Goal: Transaction & Acquisition: Purchase product/service

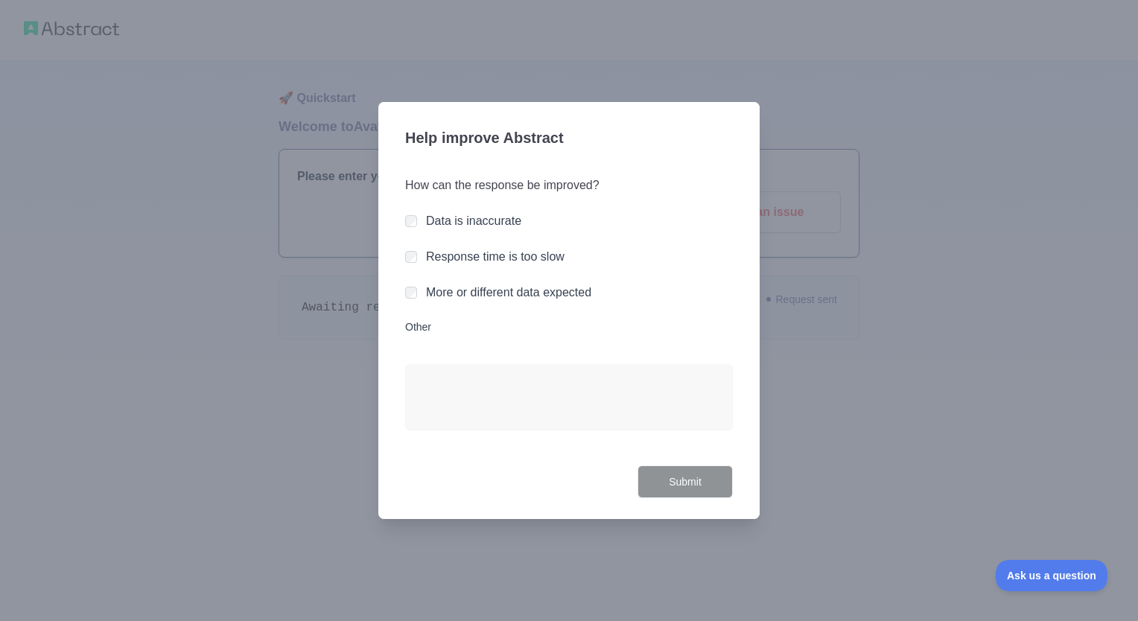
click at [418, 335] on div "How can the response be improved? Data is inaccurate Response time is too slow …" at bounding box center [569, 312] width 328 height 307
click at [419, 331] on label "Other" at bounding box center [569, 327] width 328 height 15
click at [419, 364] on textarea "Other" at bounding box center [569, 397] width 328 height 66
click at [438, 387] on textarea "Other" at bounding box center [569, 397] width 328 height 66
type textarea "*"
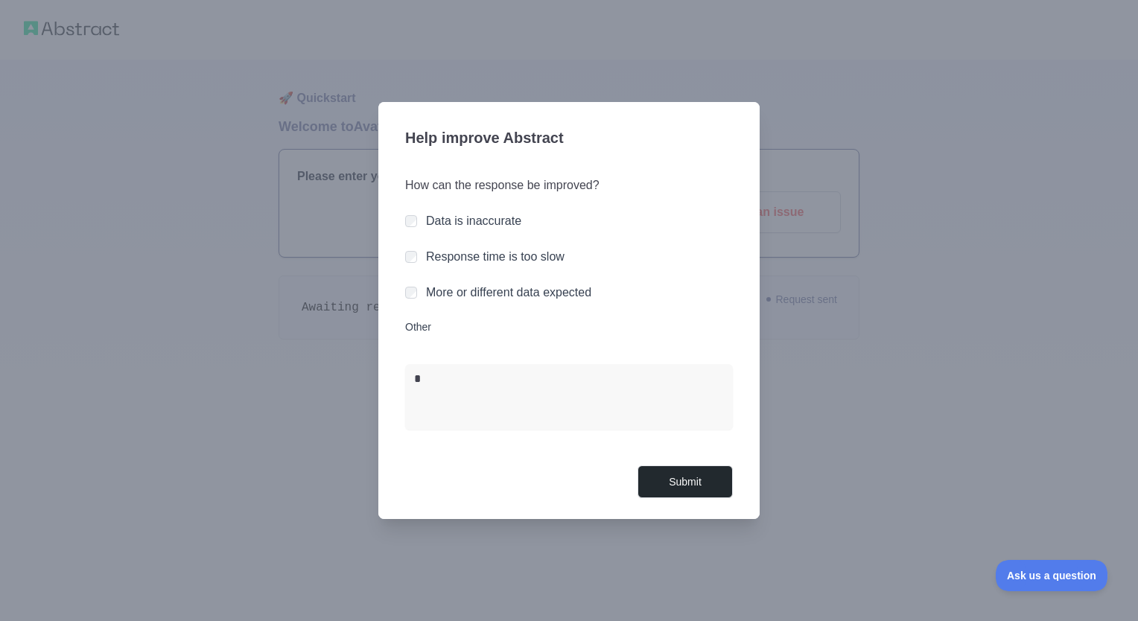
click at [846, 314] on div at bounding box center [569, 310] width 1138 height 621
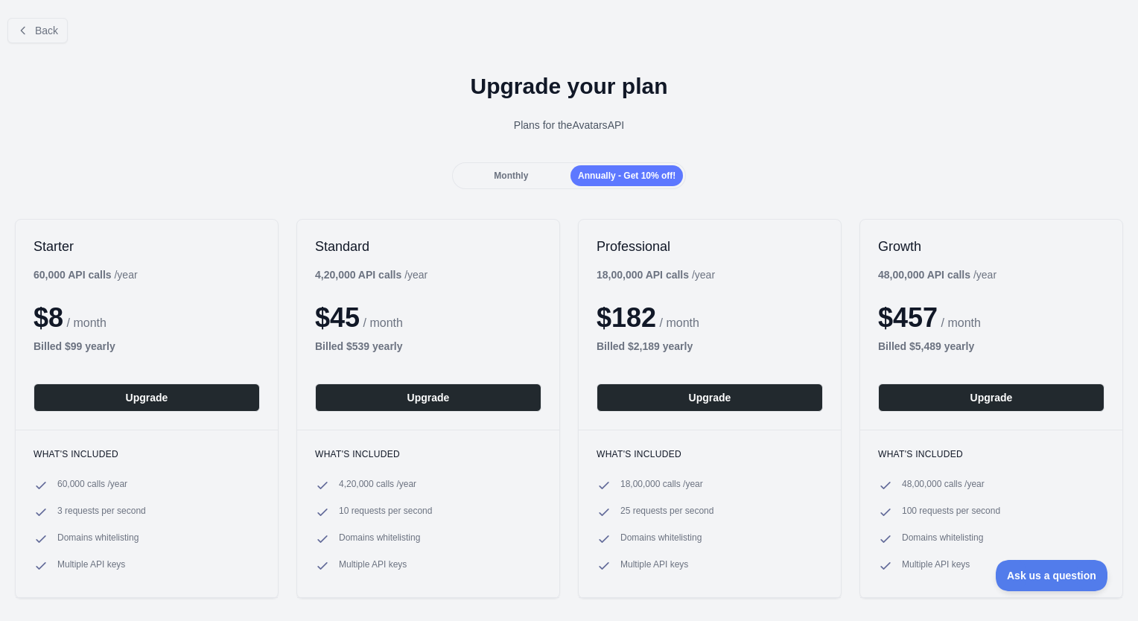
click at [520, 173] on span "Monthly" at bounding box center [511, 176] width 34 height 10
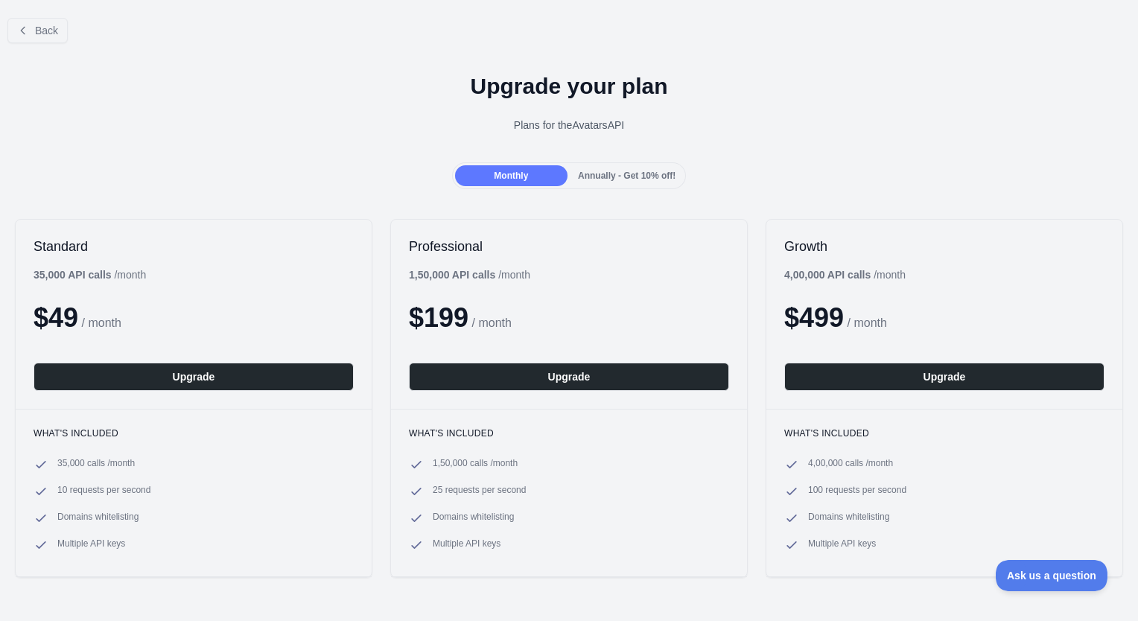
click at [598, 175] on span "Annually - Get 10% off!" at bounding box center [627, 176] width 98 height 10
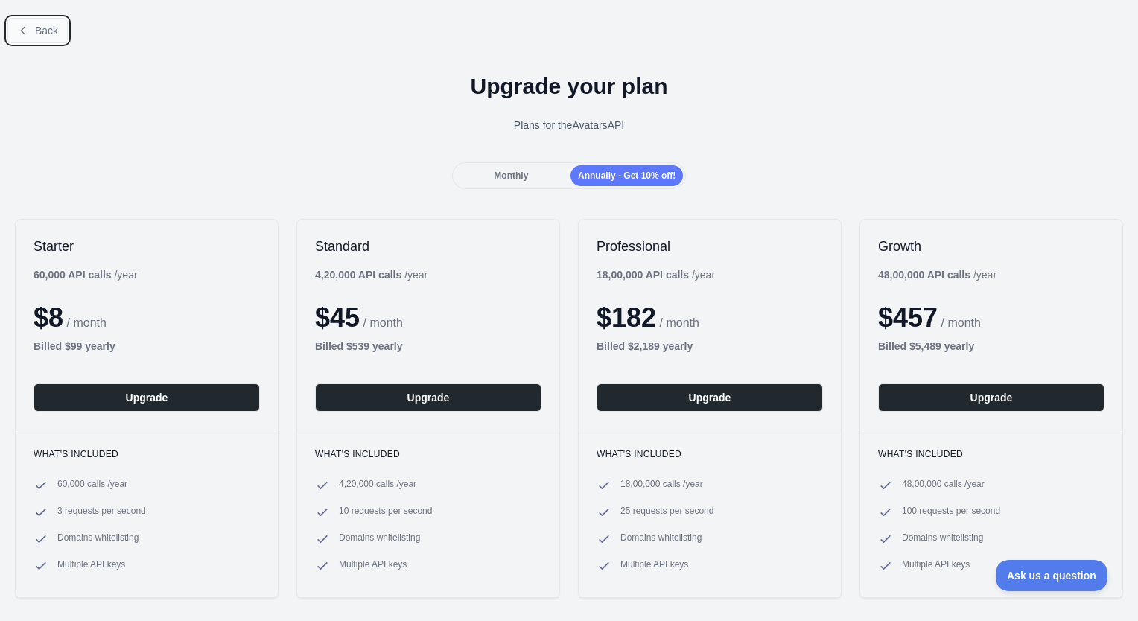
click at [22, 39] on button "Back" at bounding box center [37, 30] width 60 height 25
